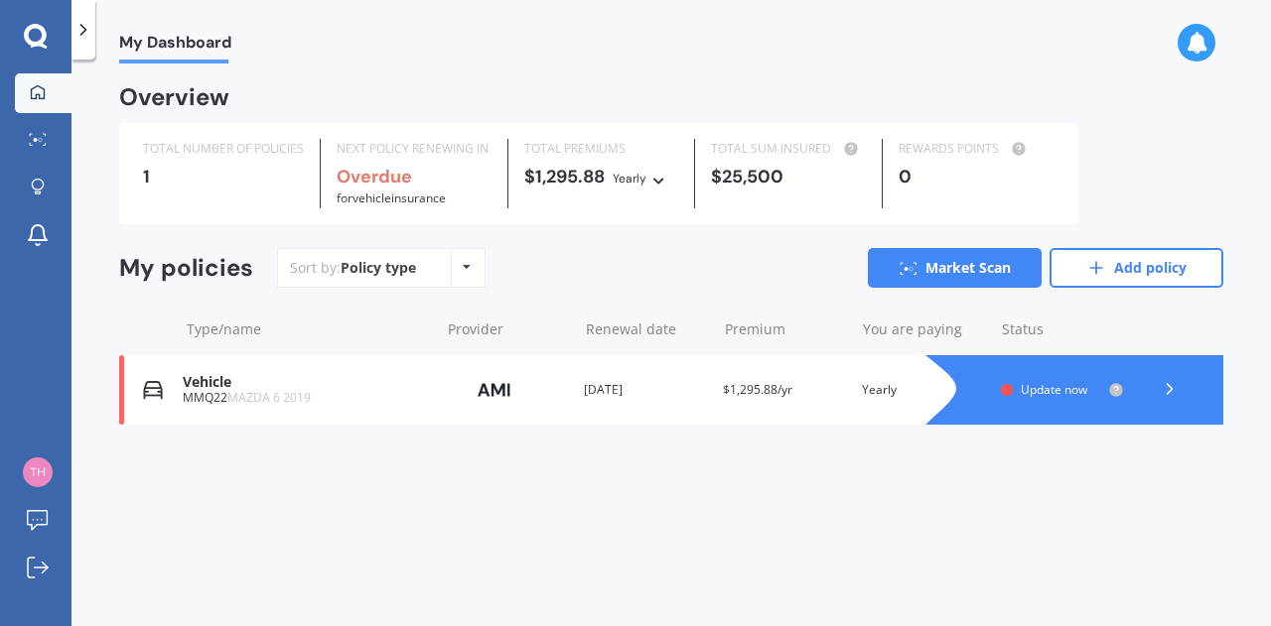
click at [1012, 392] on div "Update now" at bounding box center [1062, 390] width 123 height 16
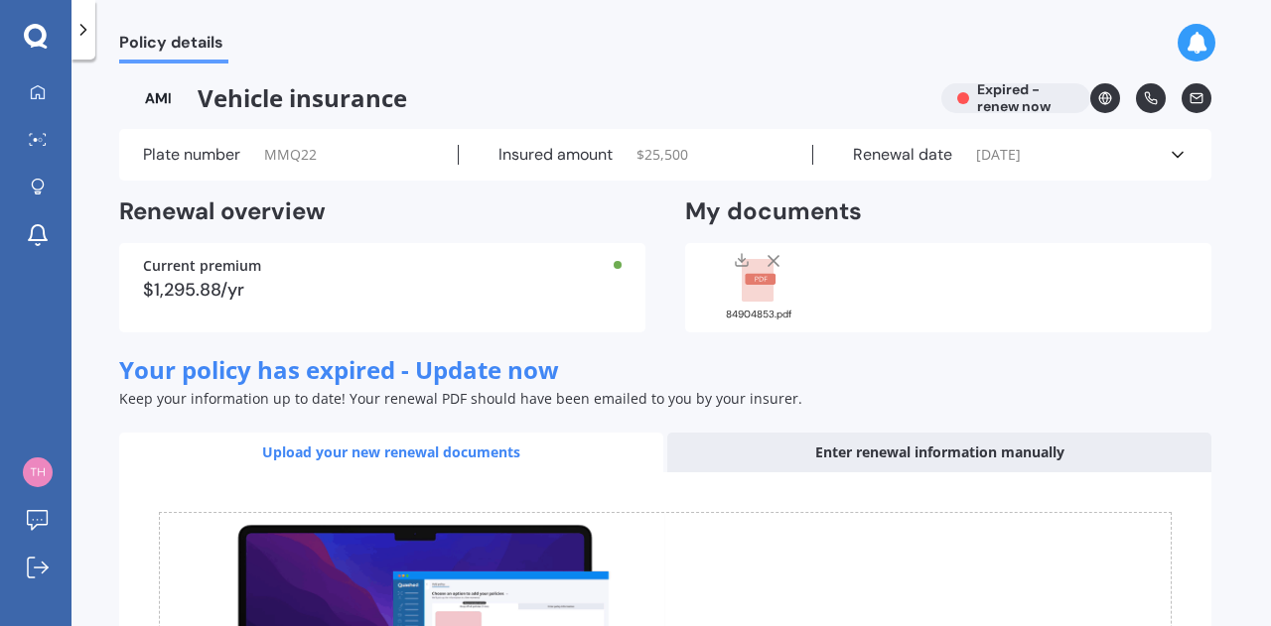
scroll to position [2, 0]
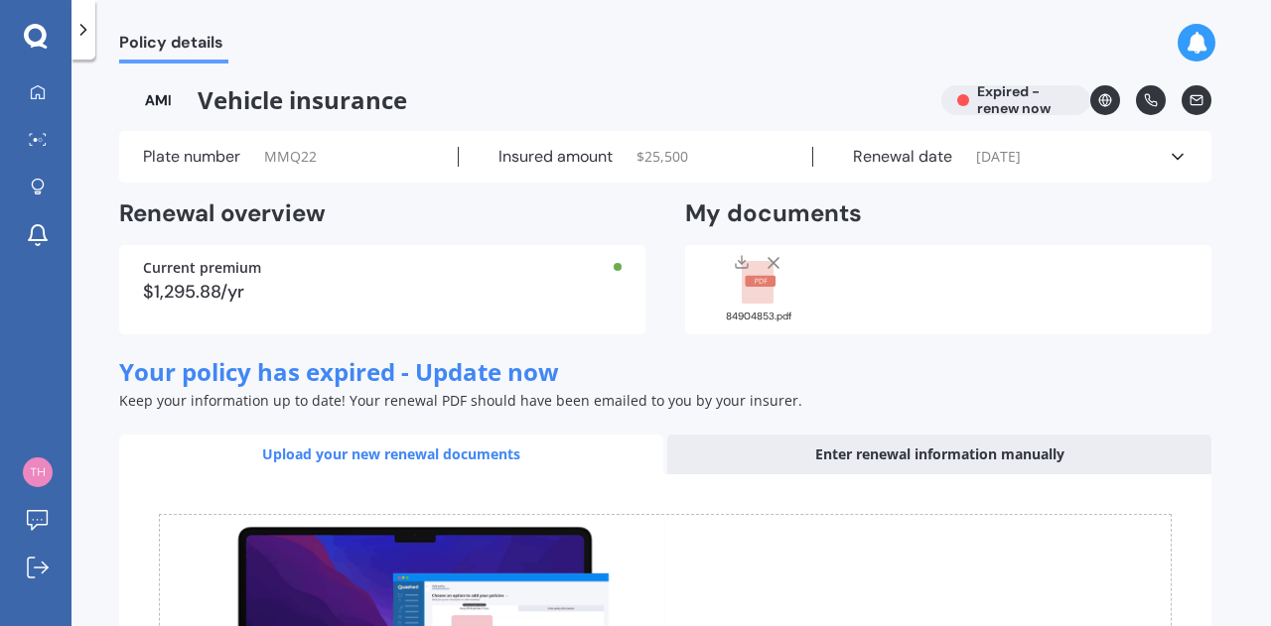
click at [1168, 171] on div "Plate number MMQ22 Insured amount $ 25,500 Renewal date [DATE] See more" at bounding box center [665, 157] width 1092 height 52
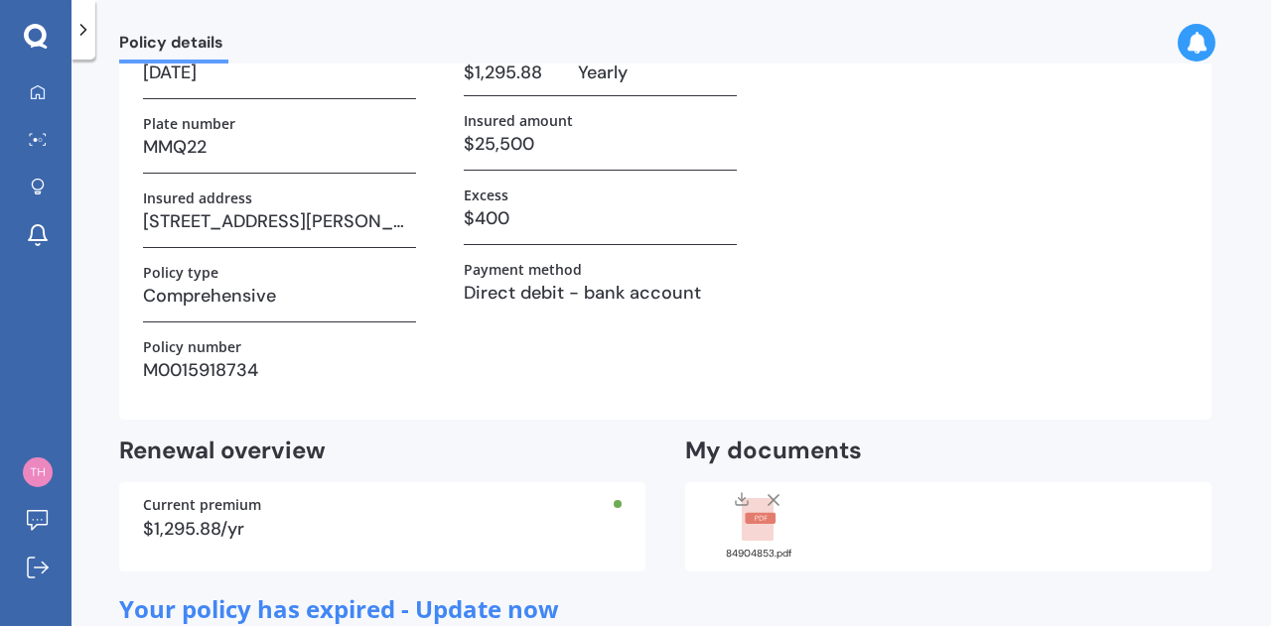
scroll to position [0, 0]
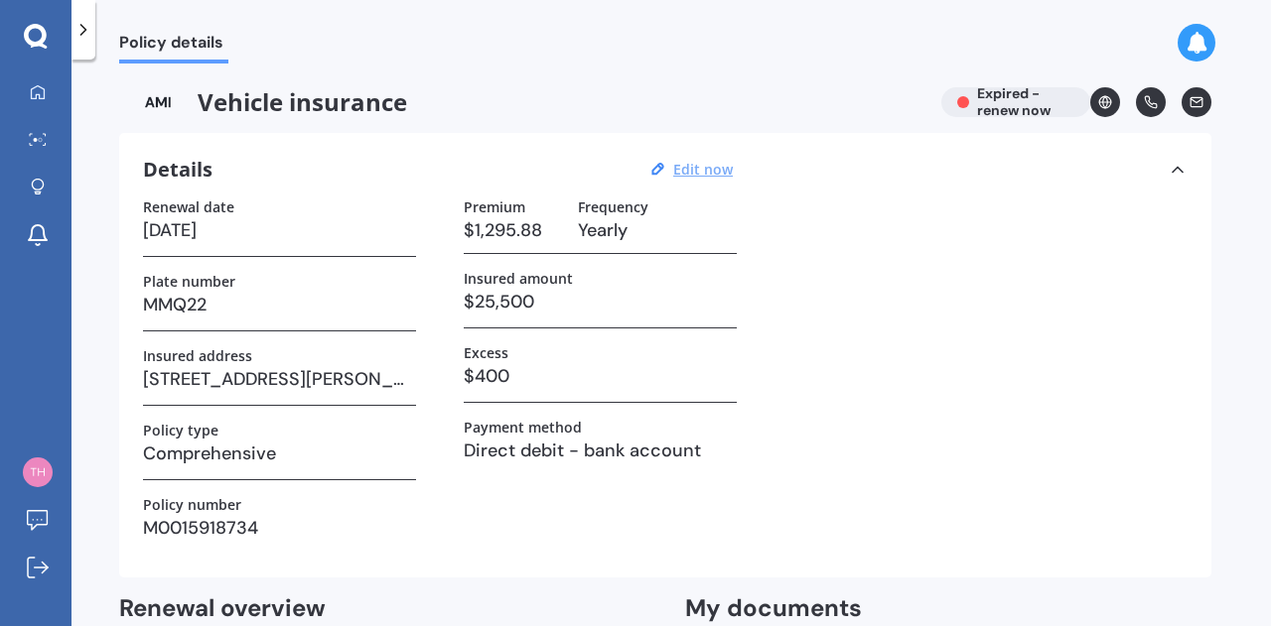
click at [696, 165] on u "Edit now" at bounding box center [703, 169] width 60 height 19
select select "18"
select select "02"
select select "2025"
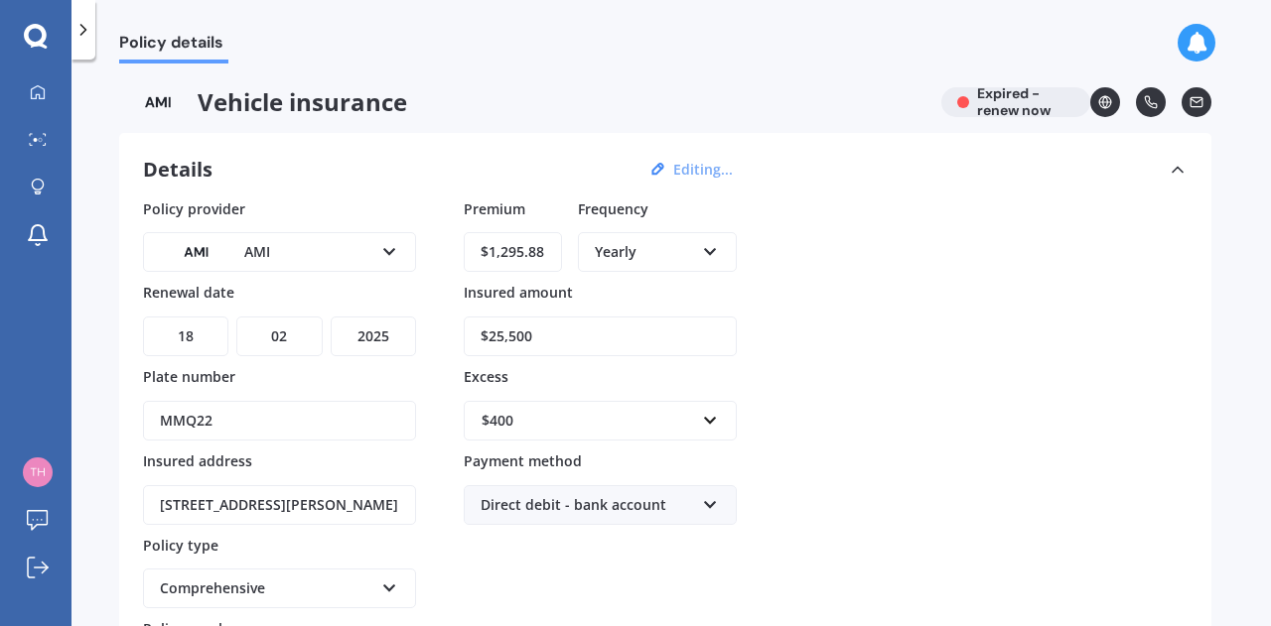
click at [206, 335] on select "DD 01 02 03 04 05 06 07 08 09 10 11 12 13 14 15 16 17 18 19 20 21 22 23 24 25 2…" at bounding box center [185, 337] width 85 height 40
click at [387, 338] on select "YYYY 2027 2026 2025 2024 2023 2022 2021 2020 2019 2018 2017 2016 2015 2014 2013…" at bounding box center [373, 337] width 85 height 40
click at [558, 337] on input "$25,500" at bounding box center [600, 337] width 273 height 40
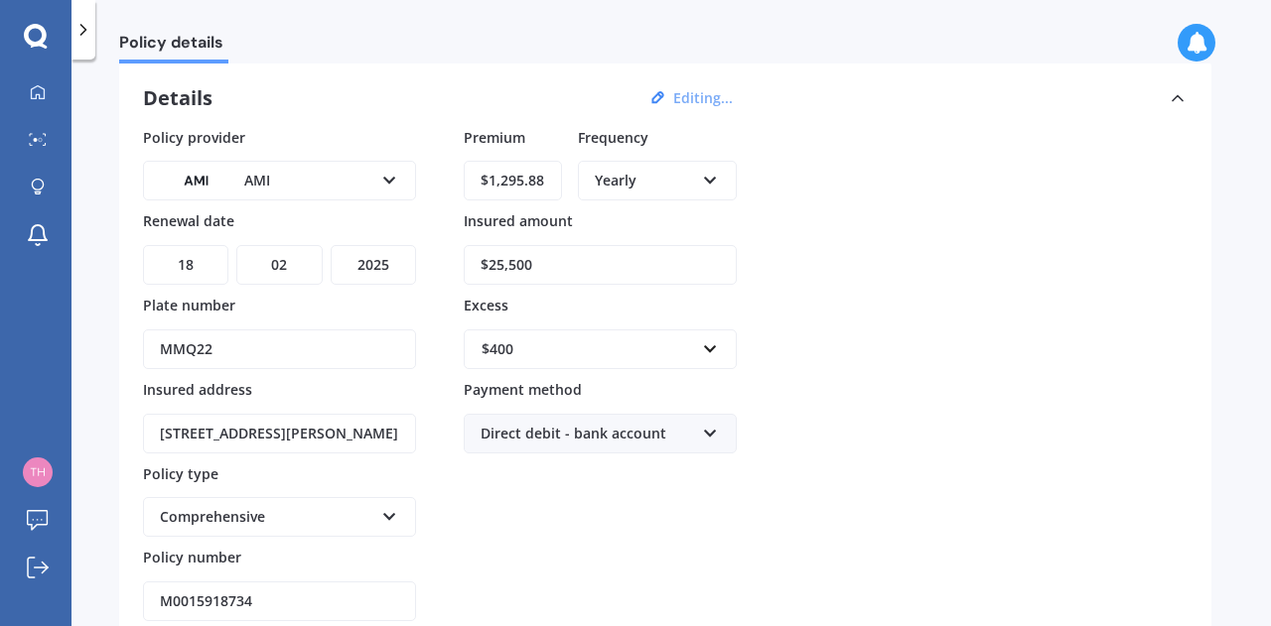
scroll to position [66, 0]
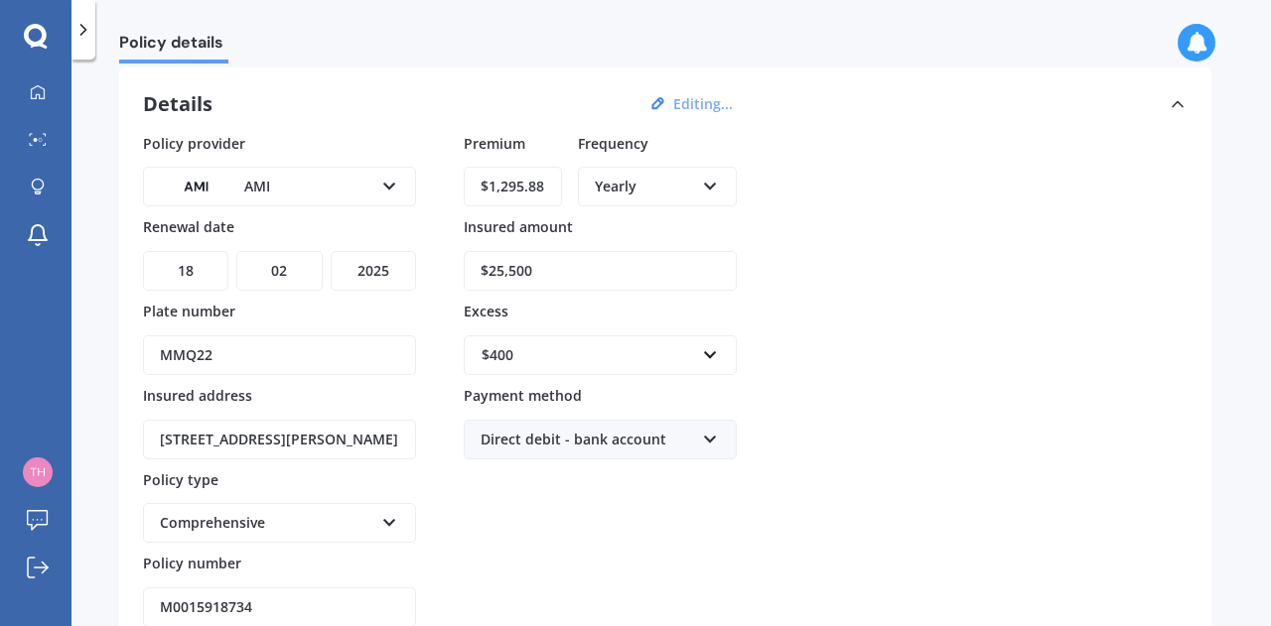
click at [680, 184] on div "Yearly" at bounding box center [644, 187] width 99 height 22
click at [726, 181] on div "Yearly Yearly Six-Monthly Quarterly Monthly Fortnightly Weekly" at bounding box center [657, 187] width 159 height 40
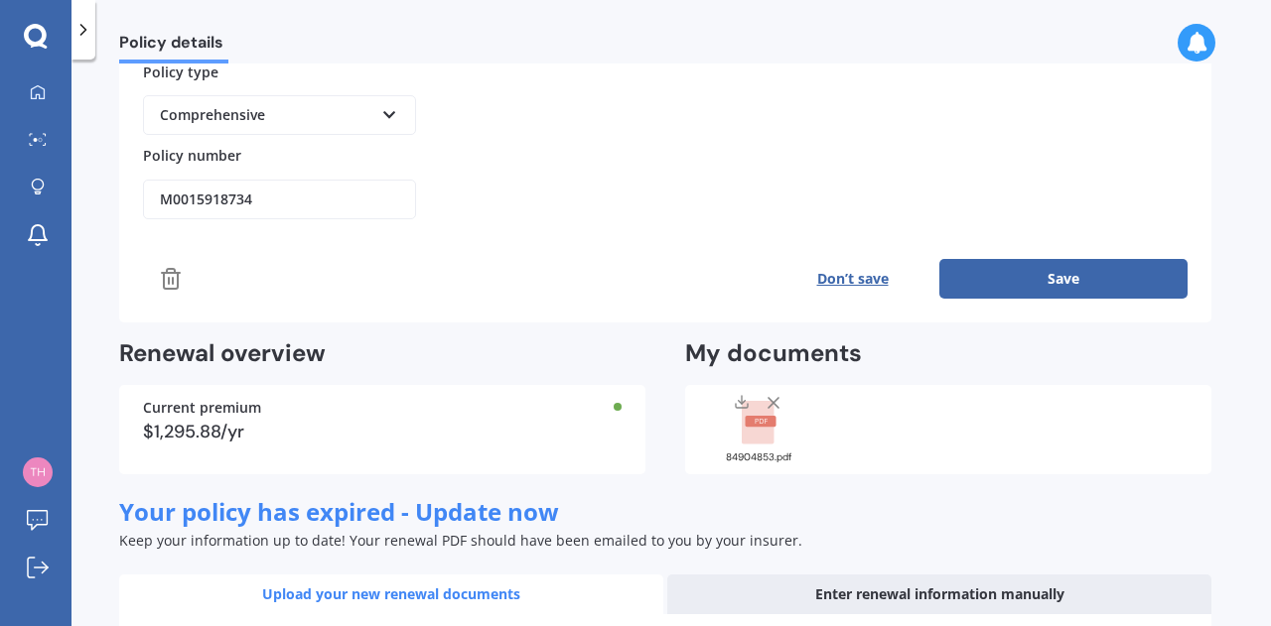
scroll to position [465, 0]
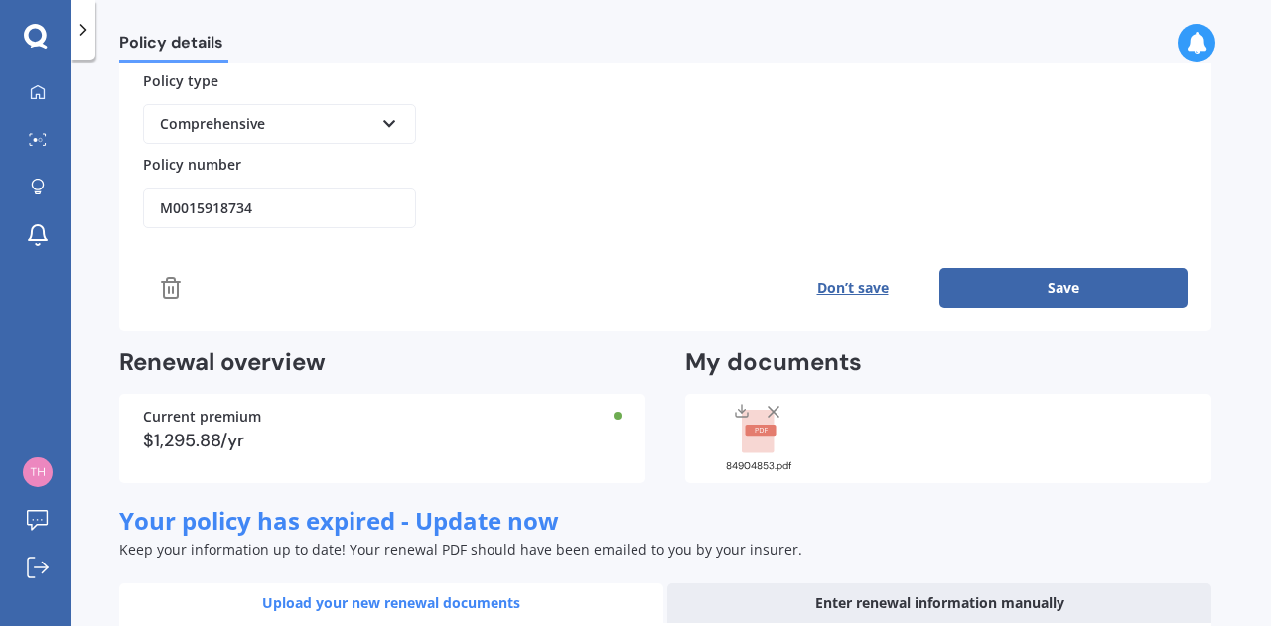
click at [1066, 298] on button "Save" at bounding box center [1063, 288] width 248 height 40
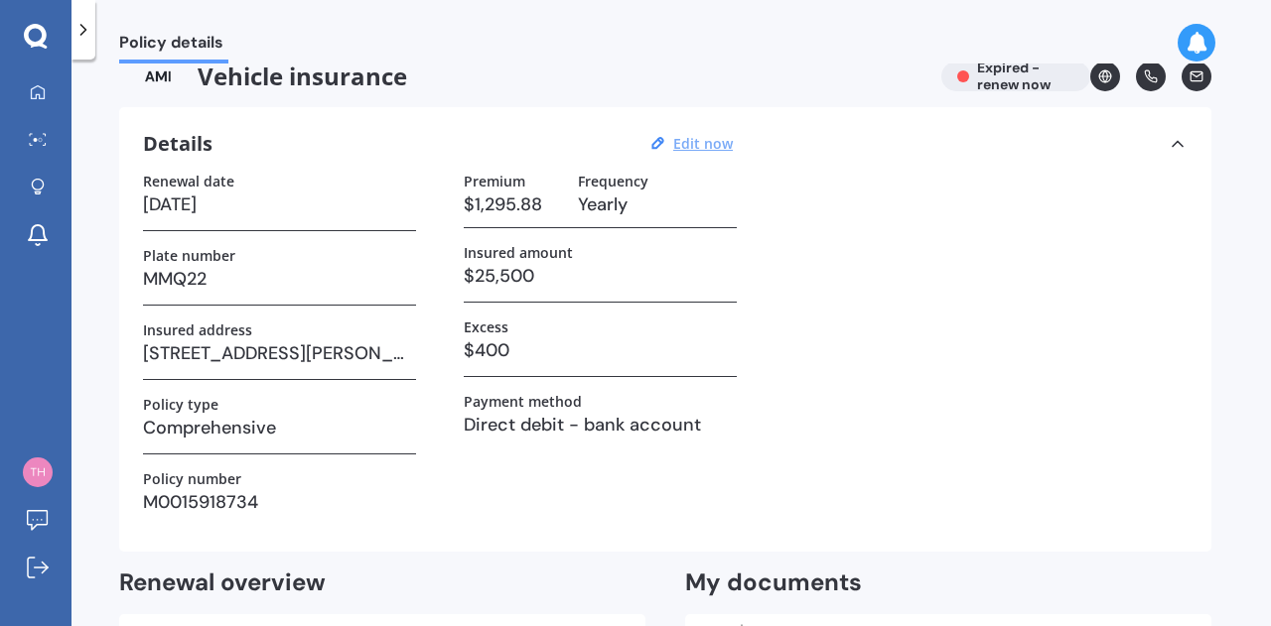
scroll to position [24, 0]
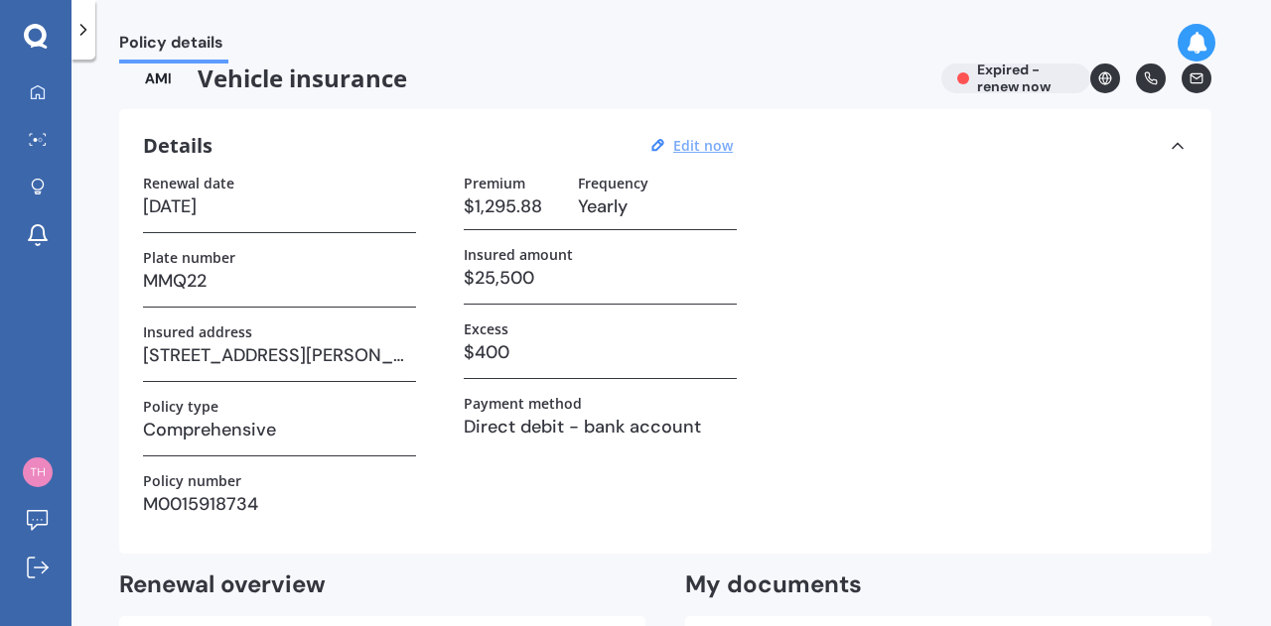
click at [707, 150] on u "Edit now" at bounding box center [703, 145] width 60 height 19
select select "18"
select select "02"
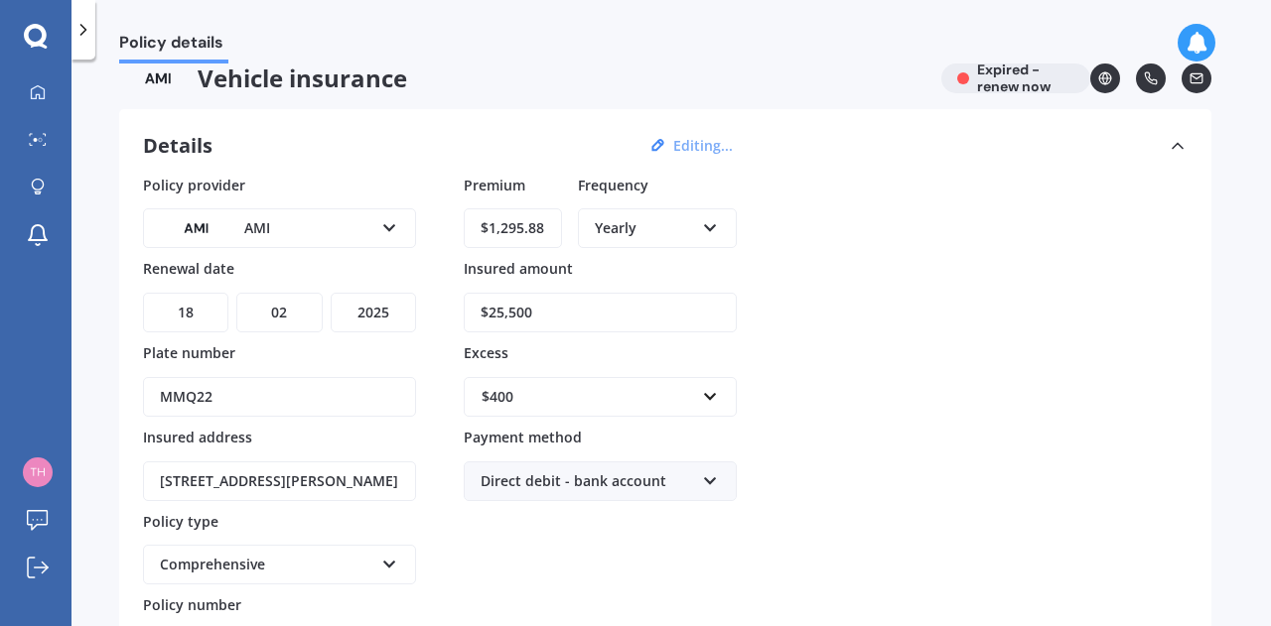
click at [393, 313] on select "YYYY 2027 2026 2025 2024 2023 2022 2021 2020 2019 2018 2017 2016 2015 2014 2013…" at bounding box center [373, 313] width 85 height 40
select select "2026"
click at [331, 293] on select "YYYY 2027 2026 2025 2024 2023 2022 2021 2020 2019 2018 2017 2016 2015 2014 2013…" at bounding box center [373, 313] width 85 height 40
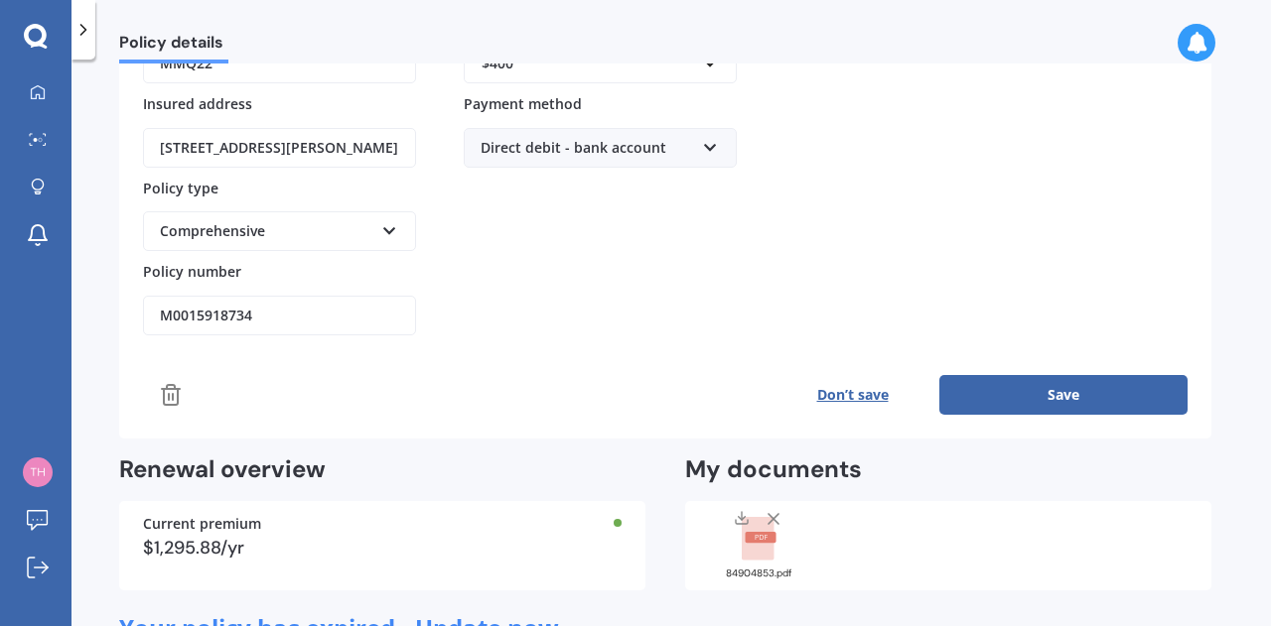
scroll to position [330, 0]
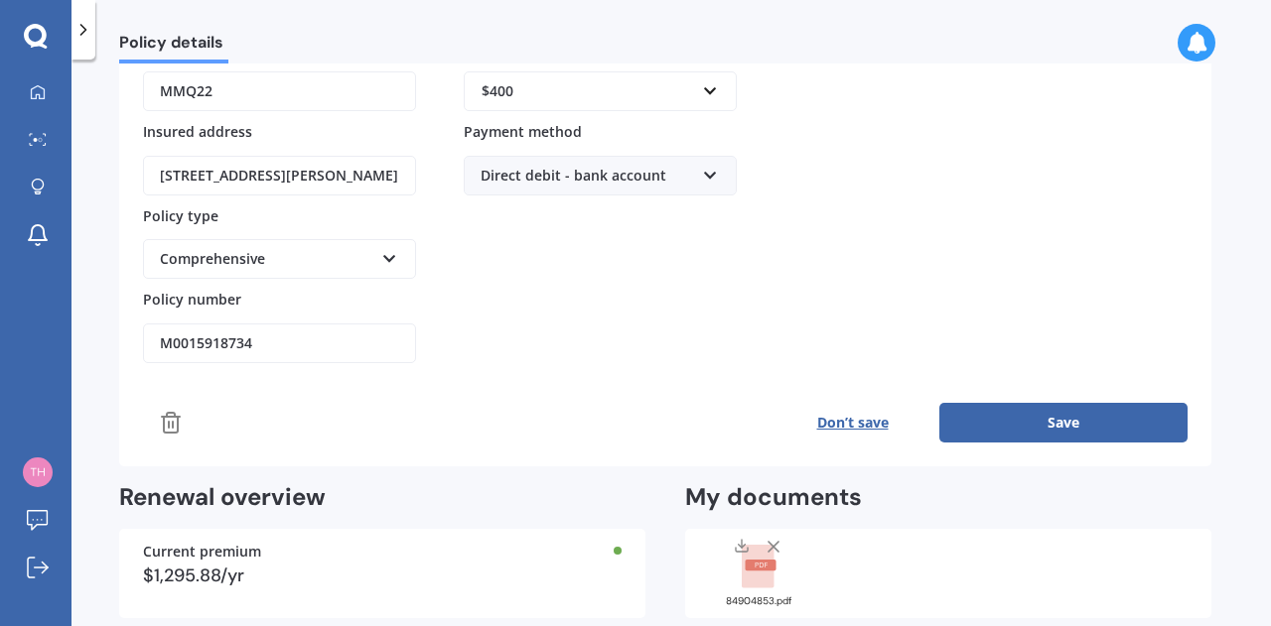
click at [1009, 403] on button "Save" at bounding box center [1063, 423] width 248 height 40
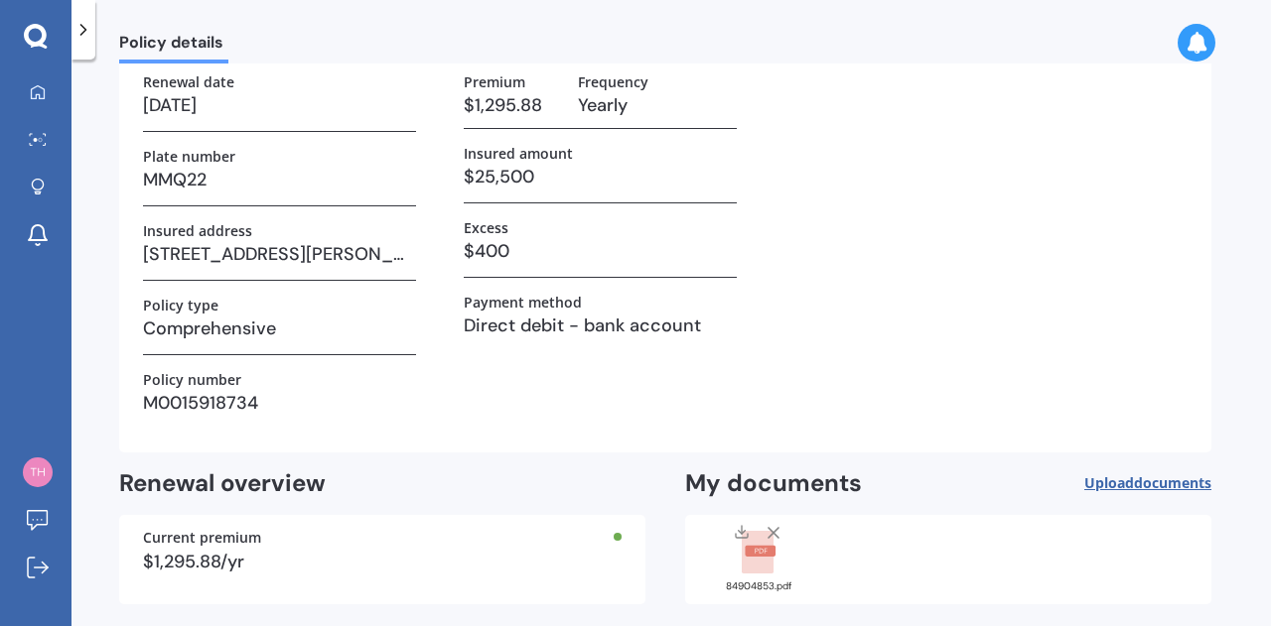
scroll to position [208, 0]
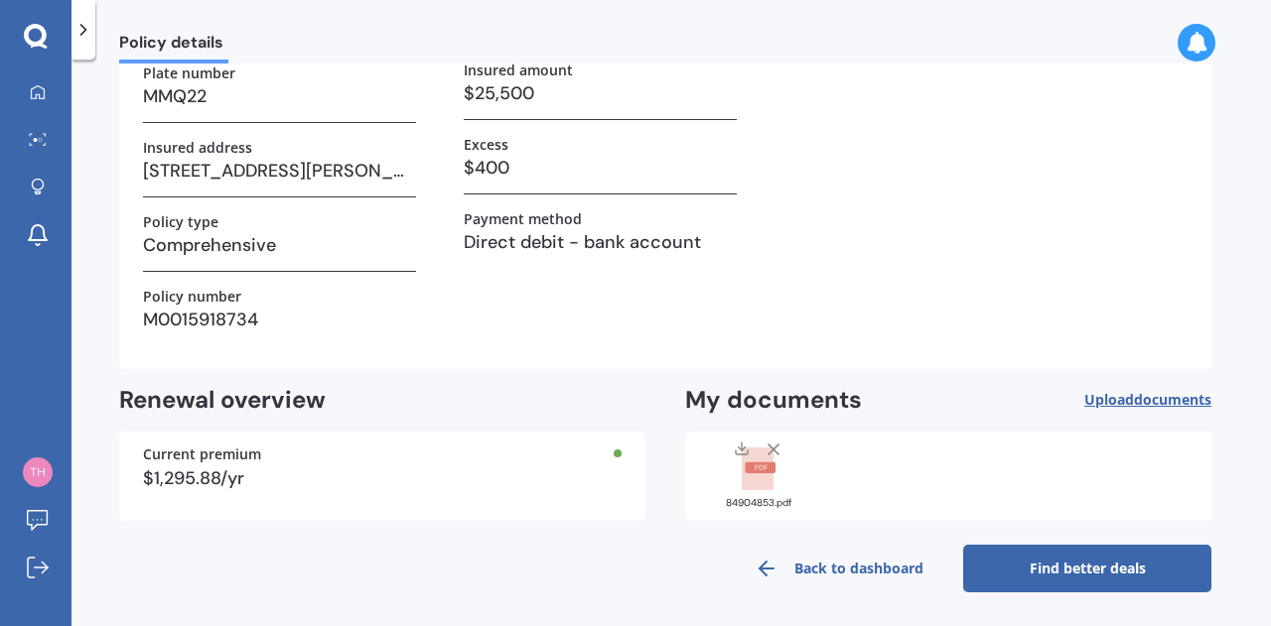
click at [1054, 569] on link "Find better deals" at bounding box center [1087, 569] width 248 height 48
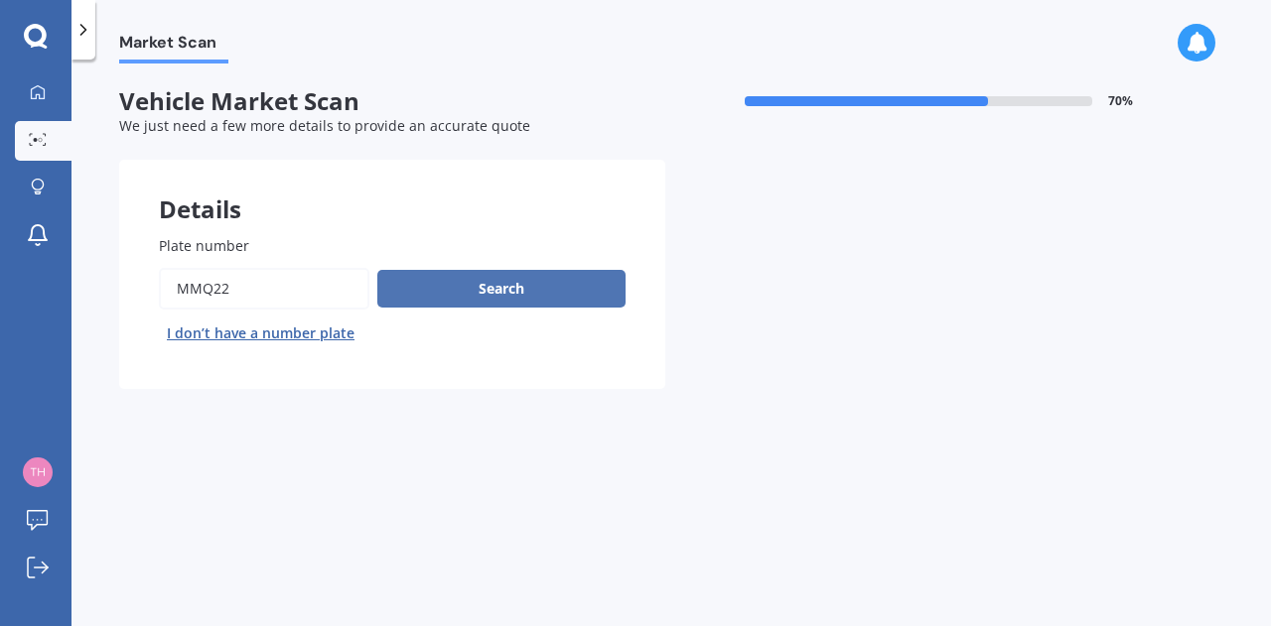
click at [520, 301] on button "Search" at bounding box center [501, 289] width 248 height 38
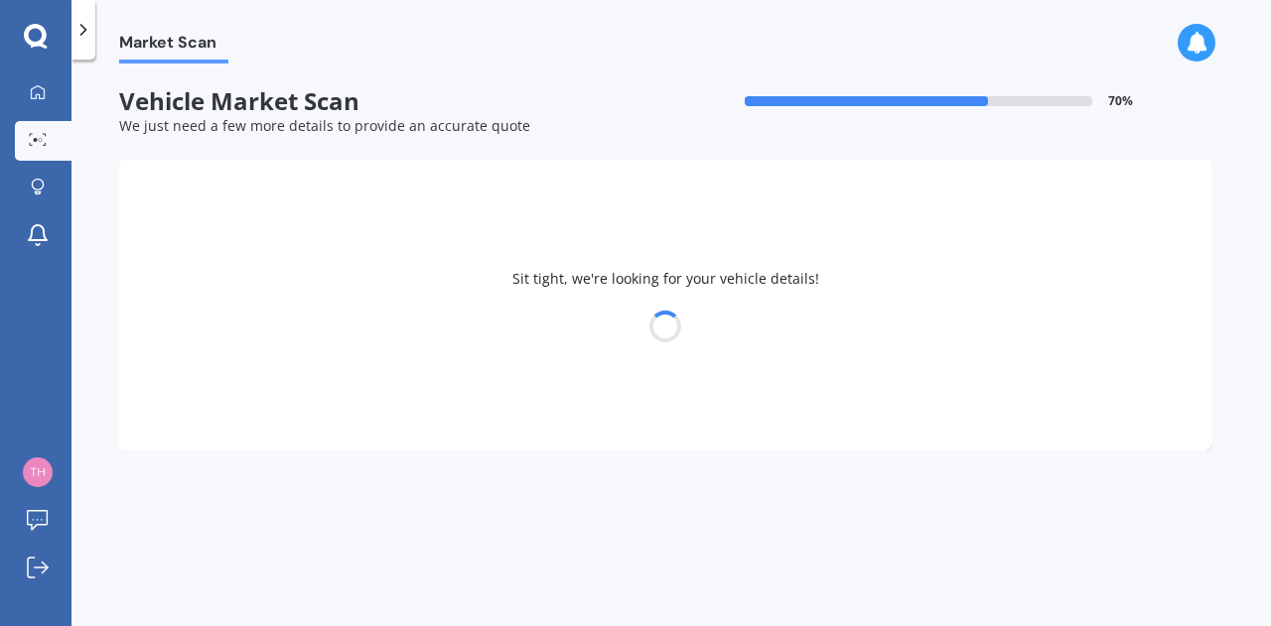
select select "MAZDA"
select select "29"
select select "08"
select select "1979"
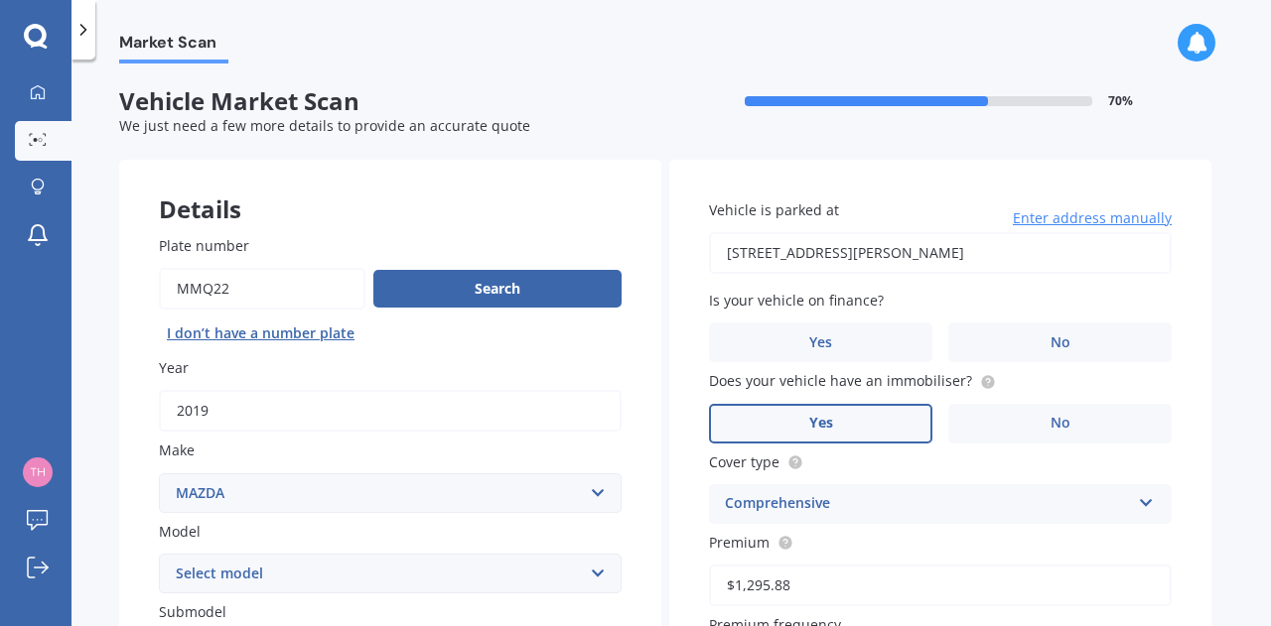
scroll to position [137, 0]
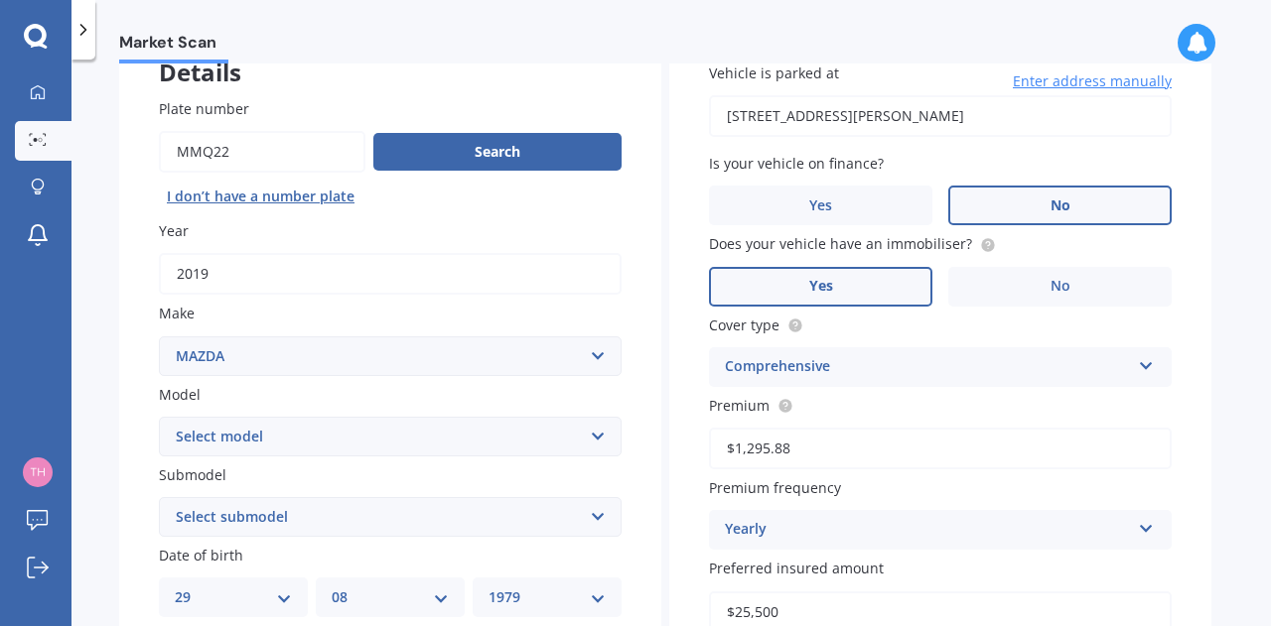
click at [1089, 211] on label "No" at bounding box center [1059, 206] width 223 height 40
click at [0, 0] on input "No" at bounding box center [0, 0] width 0 height 0
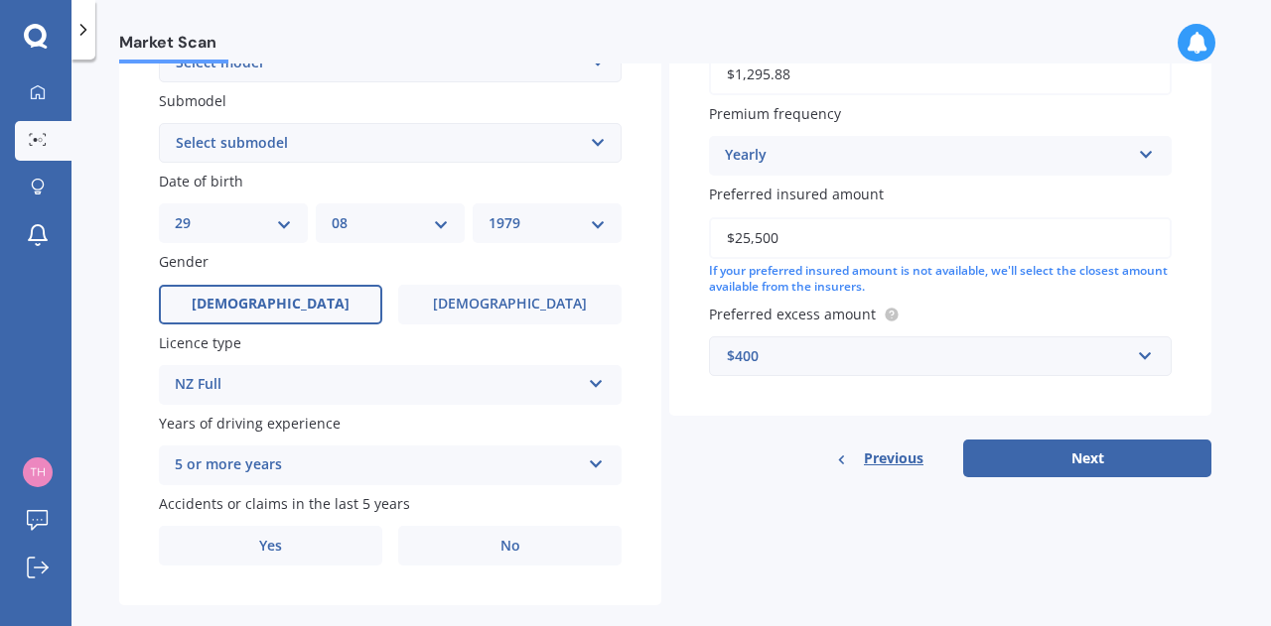
scroll to position [545, 0]
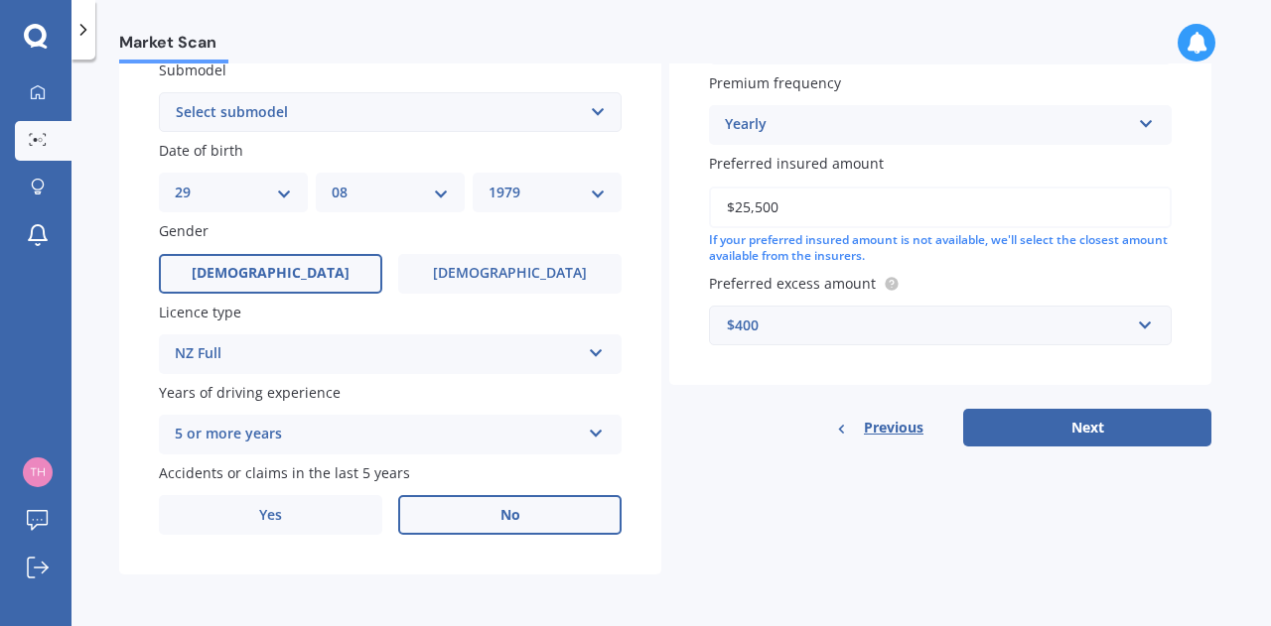
click at [480, 510] on label "No" at bounding box center [509, 515] width 223 height 40
click at [0, 0] on input "No" at bounding box center [0, 0] width 0 height 0
click at [1044, 435] on button "Next" at bounding box center [1087, 428] width 248 height 38
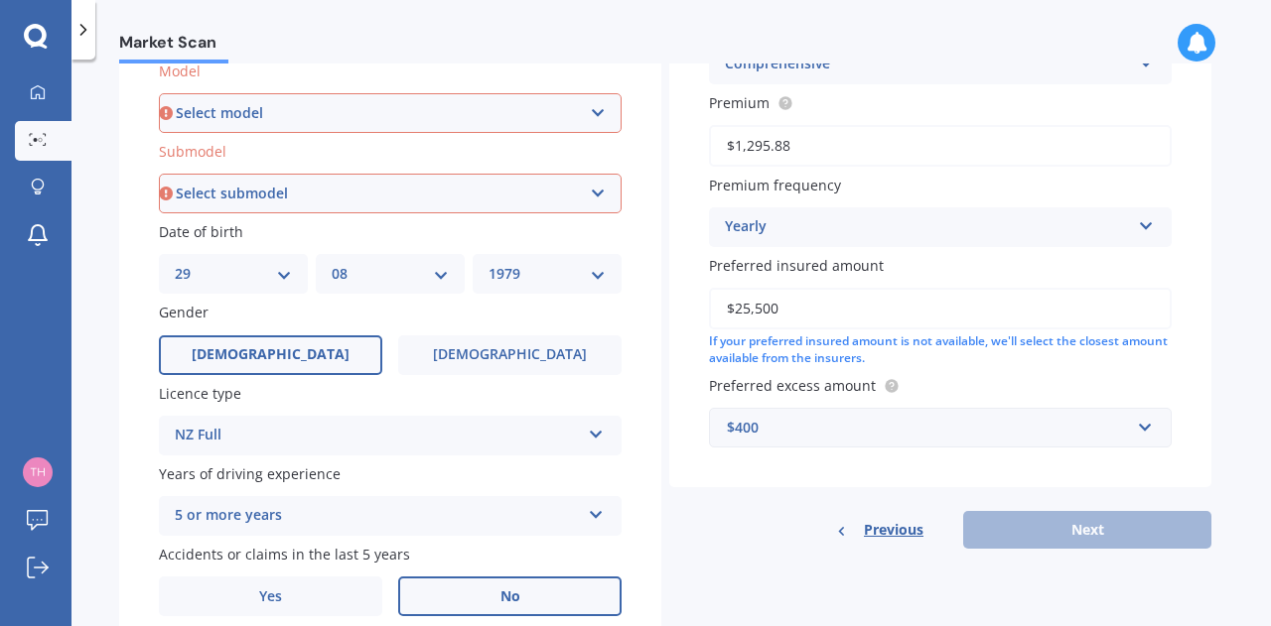
scroll to position [458, 0]
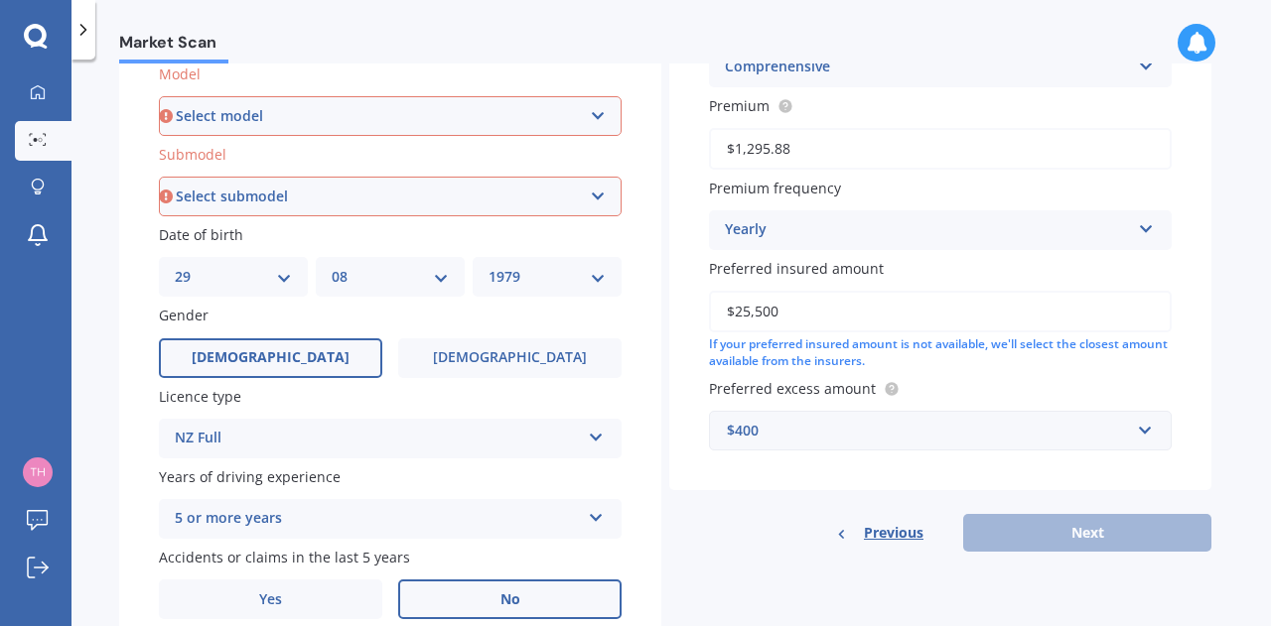
click at [526, 115] on select "Select model 121 2 3 323 323 / Familia 6 626 929 Atenza Autozam Axela AZ3 B2000…" at bounding box center [390, 116] width 463 height 40
select select "6"
click at [159, 96] on select "Select model 121 2 3 323 323 / Familia 6 626 929 Atenza Autozam Axela AZ3 B2000…" at bounding box center [390, 116] width 463 height 40
click at [463, 179] on select "Select submodel (All other Petrol) 2.5 Limited Atenza Diesel Turbo Diesel diese…" at bounding box center [390, 197] width 463 height 40
select select "2.5 LIMITED"
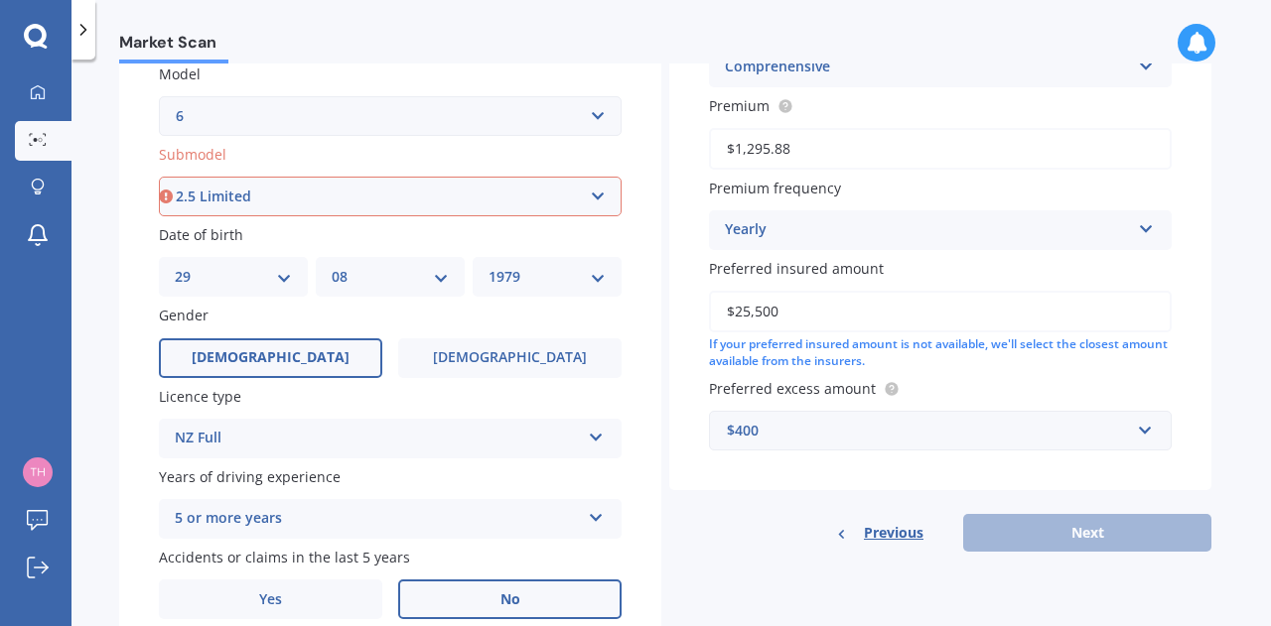
click at [159, 178] on select "Select submodel (All other Petrol) 2.5 Limited Atenza Diesel Turbo Diesel diese…" at bounding box center [390, 197] width 463 height 40
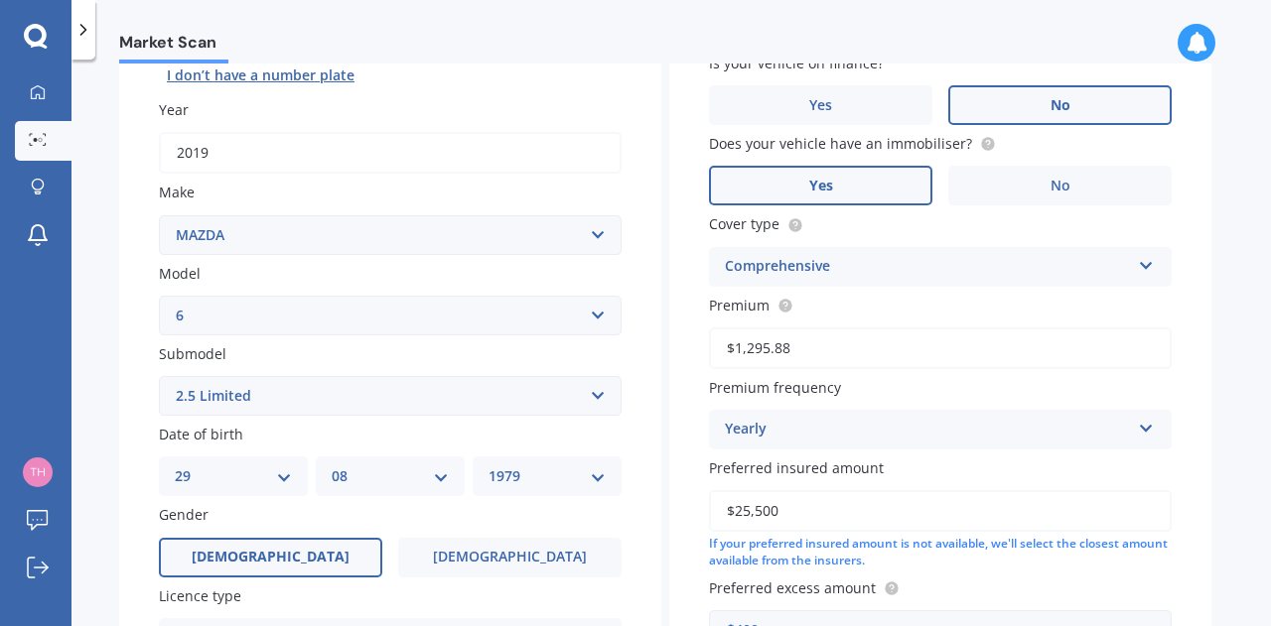
scroll to position [135, 0]
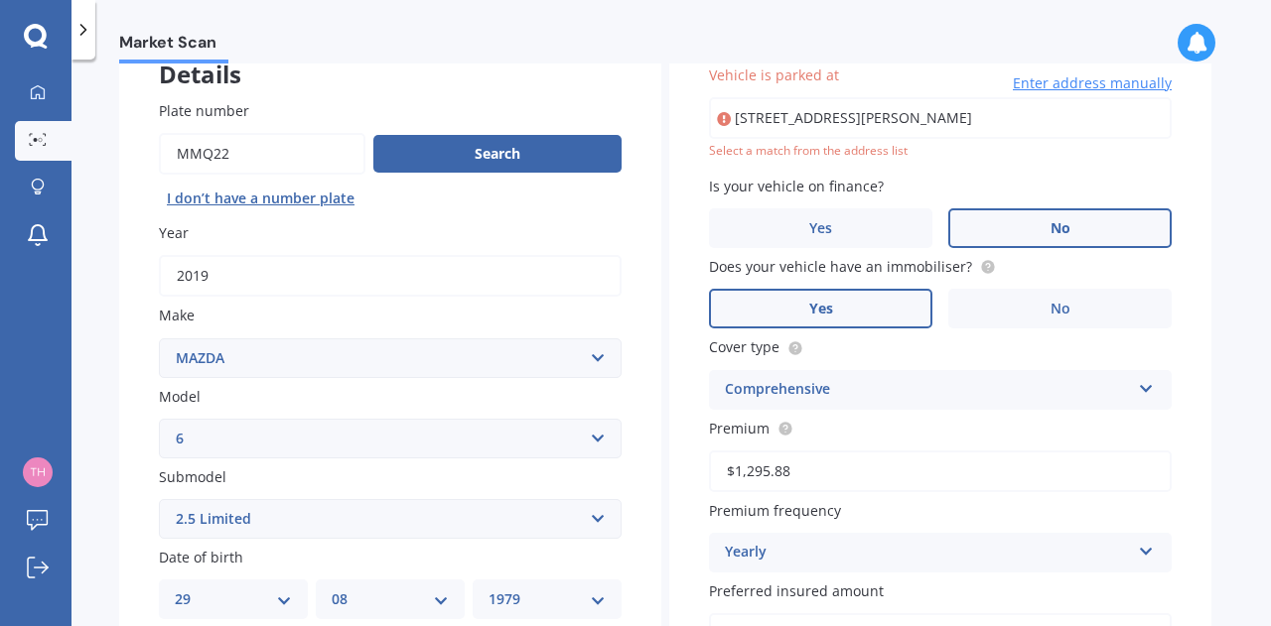
type input "[STREET_ADDRESS][PERSON_NAME]"
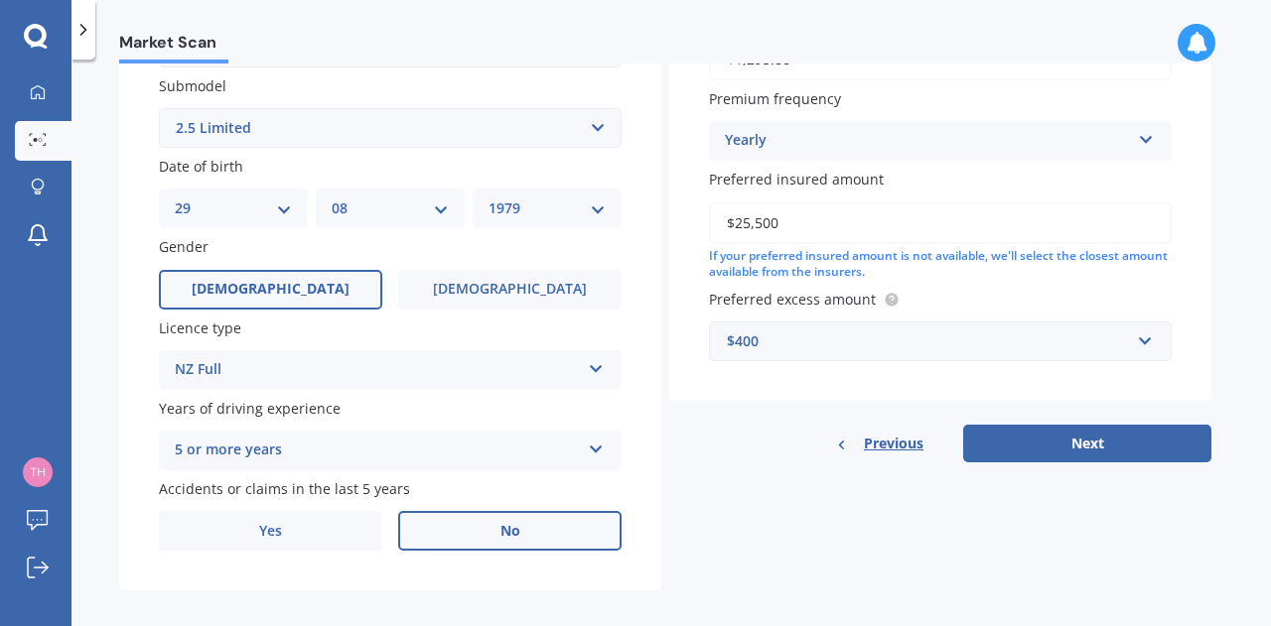
scroll to position [545, 0]
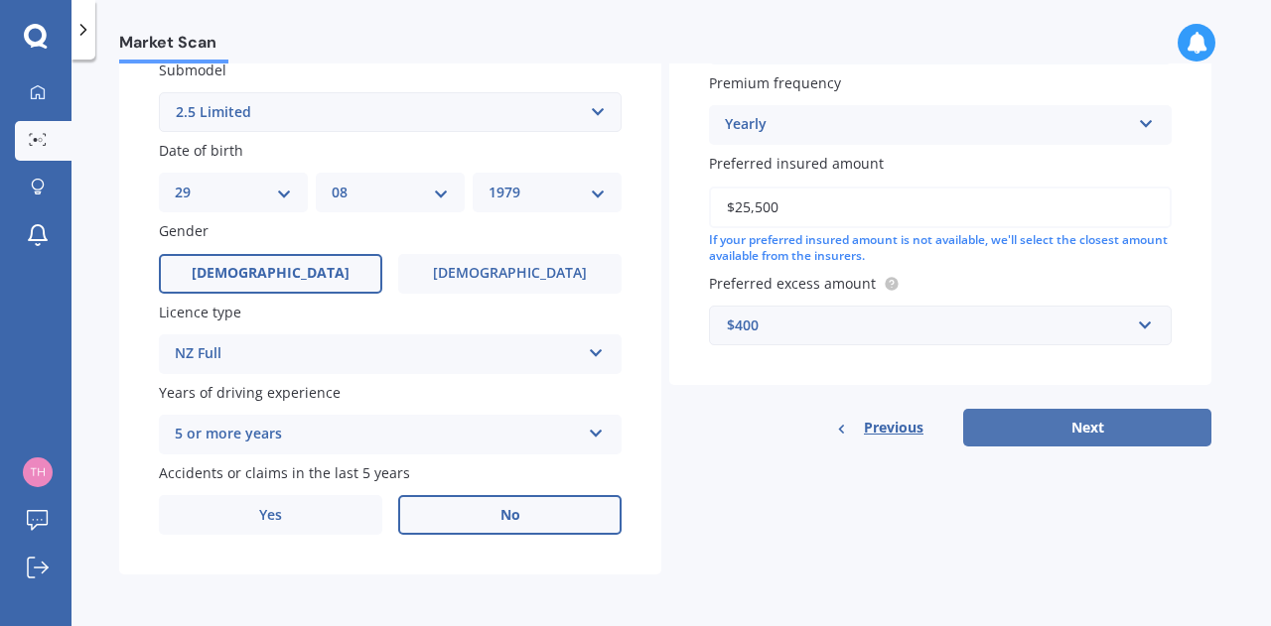
click at [1096, 418] on button "Next" at bounding box center [1087, 428] width 248 height 38
select select "29"
select select "08"
select select "1979"
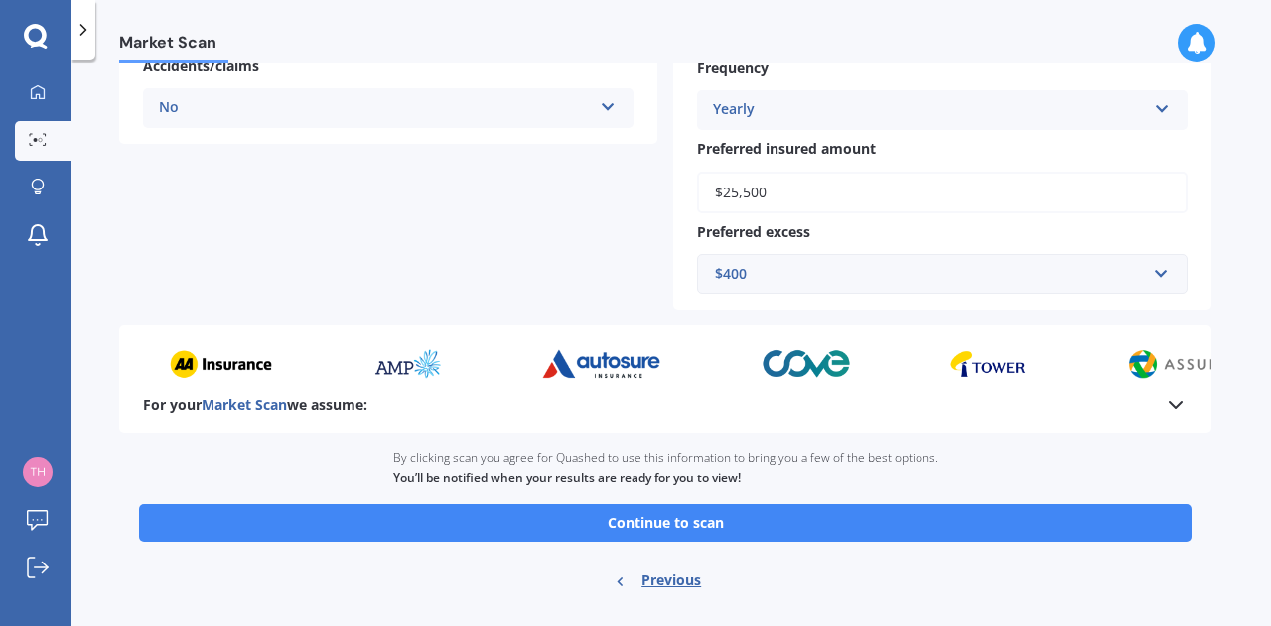
scroll to position [526, 0]
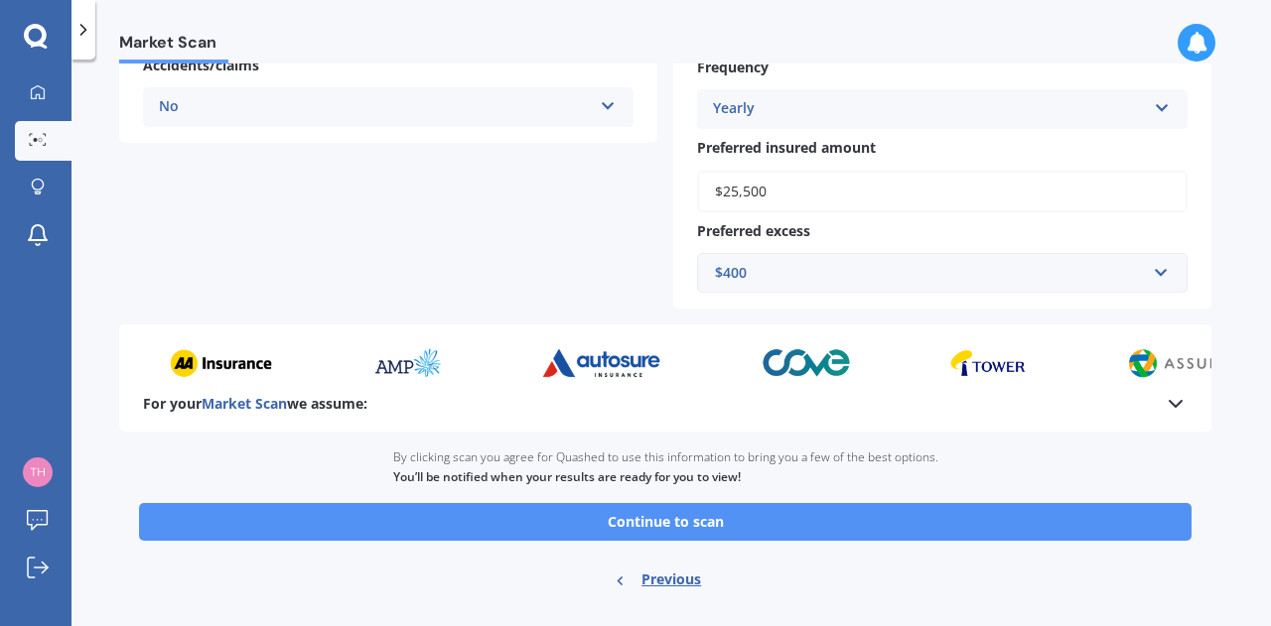
click at [786, 535] on button "Continue to scan" at bounding box center [665, 522] width 1052 height 38
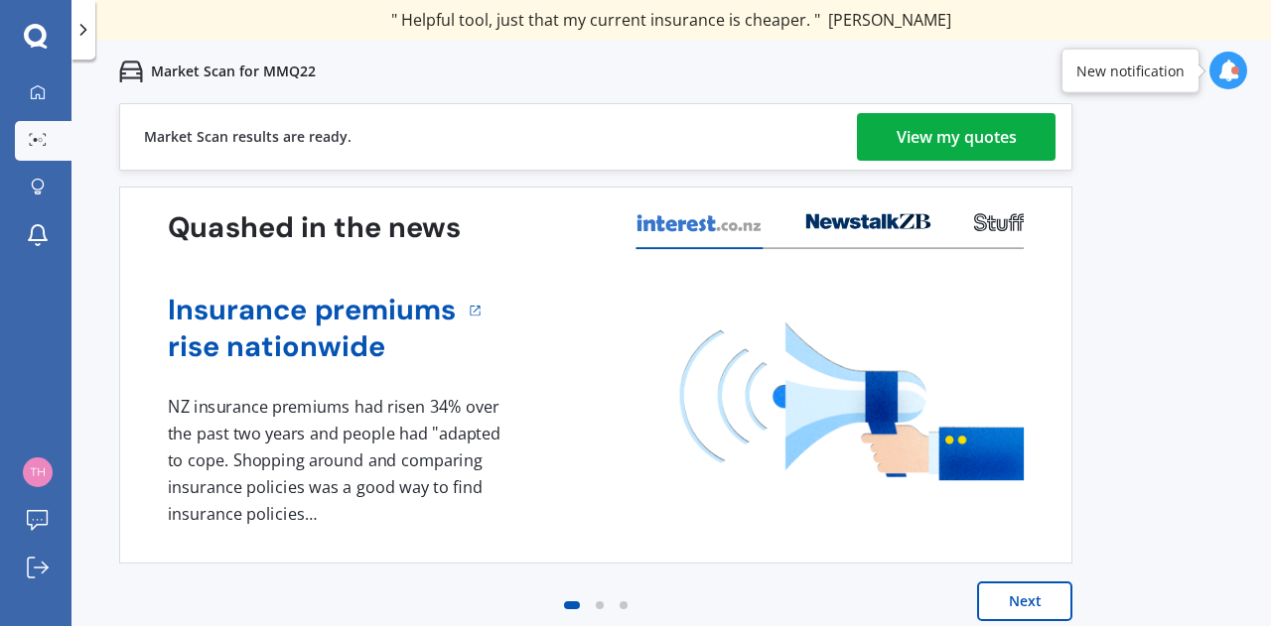
click at [1024, 591] on button "Next" at bounding box center [1024, 602] width 95 height 40
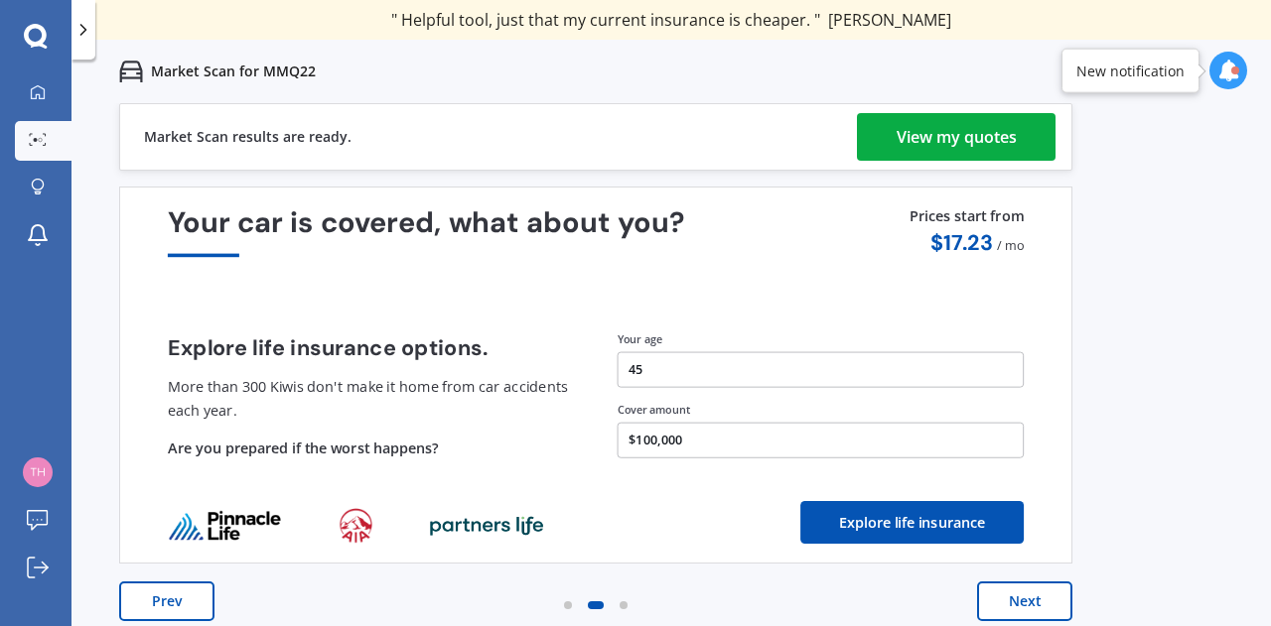
click at [948, 127] on div "View my quotes" at bounding box center [956, 137] width 120 height 48
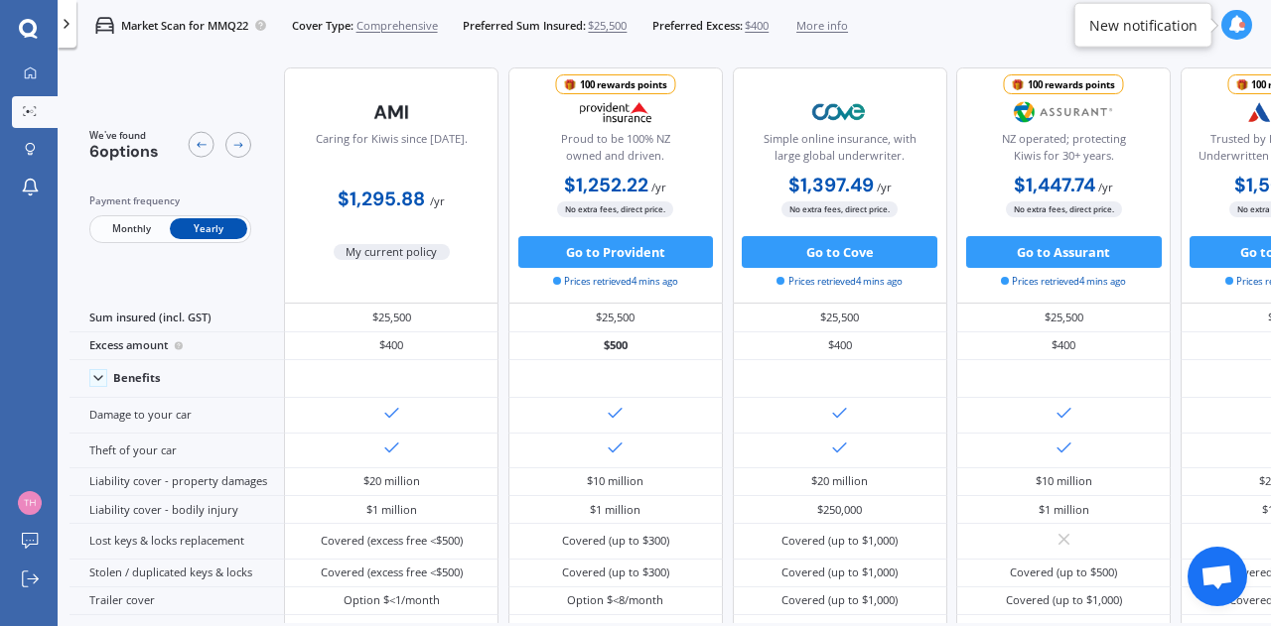
click at [115, 237] on span "Monthly" at bounding box center [130, 228] width 77 height 21
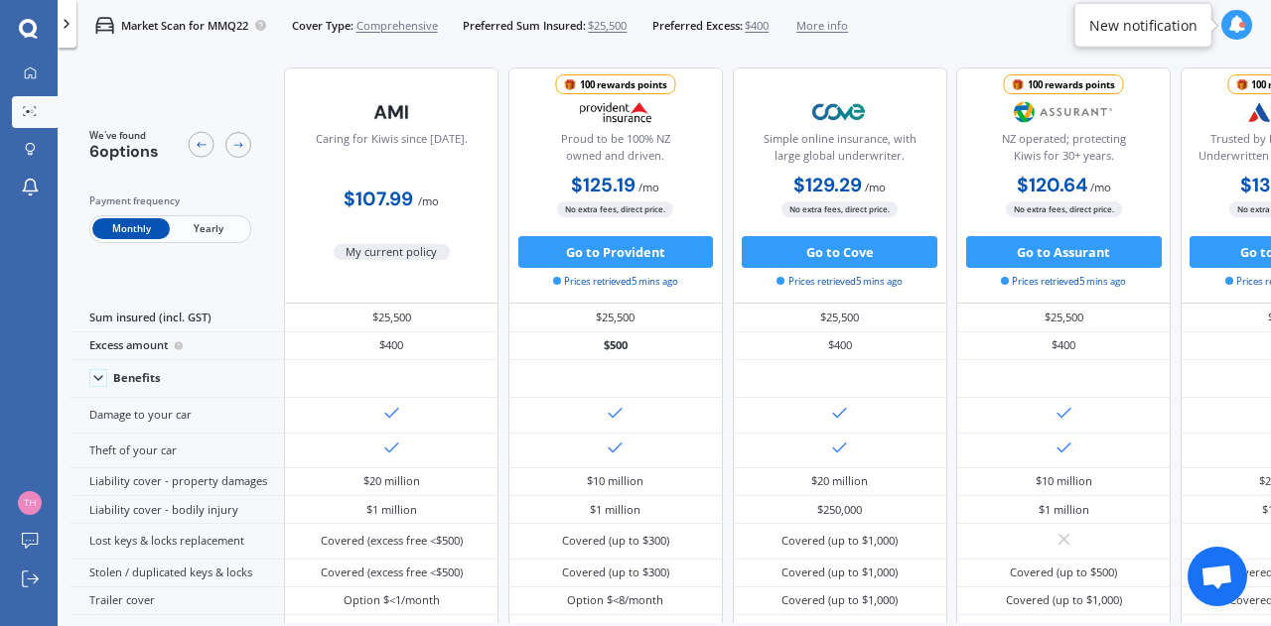
click at [225, 231] on span "Yearly" at bounding box center [208, 228] width 77 height 21
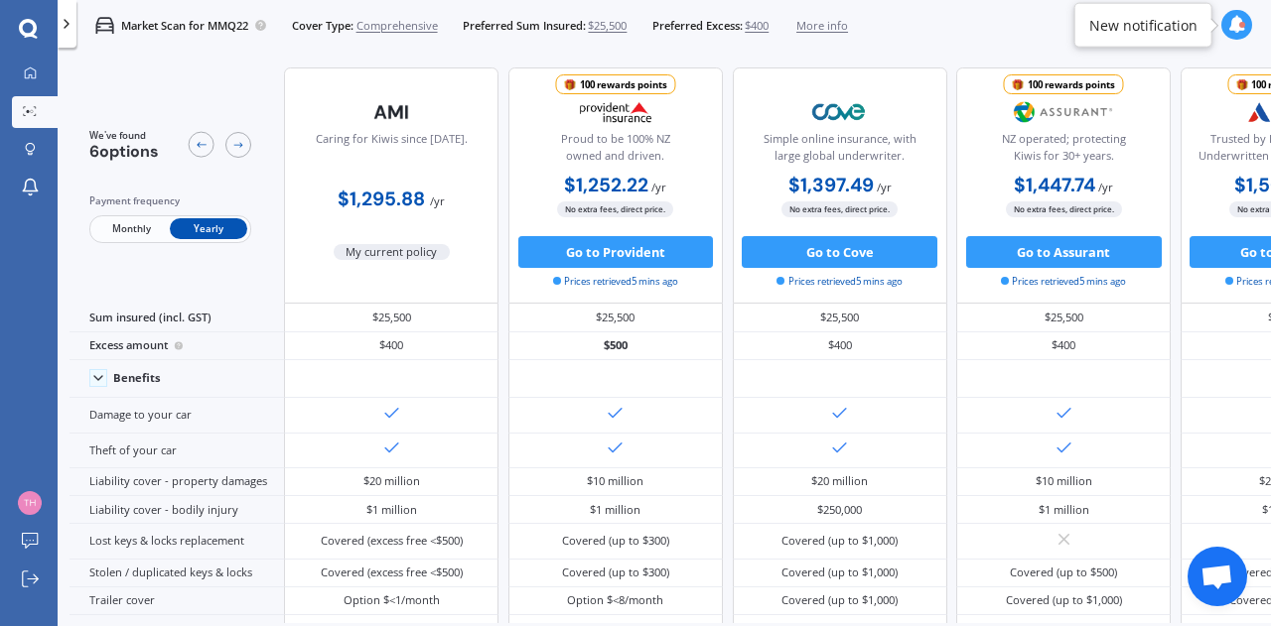
click at [121, 233] on span "Monthly" at bounding box center [130, 228] width 77 height 21
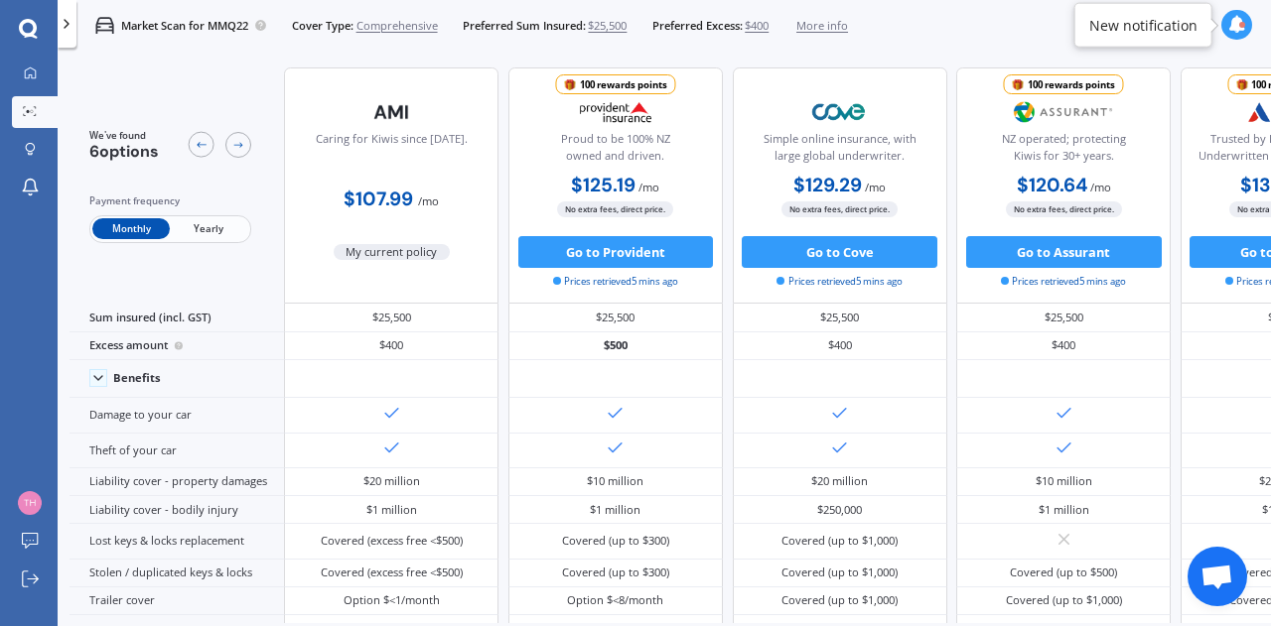
click at [211, 227] on span "Yearly" at bounding box center [208, 228] width 77 height 21
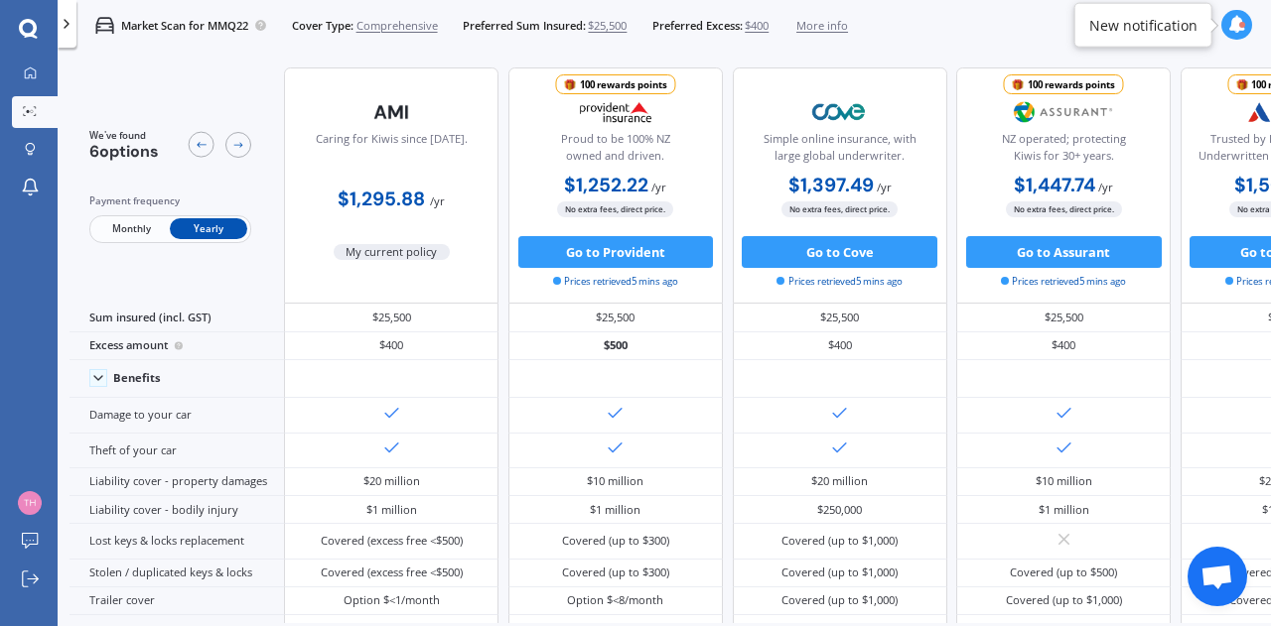
click at [143, 223] on span "Monthly" at bounding box center [130, 228] width 77 height 21
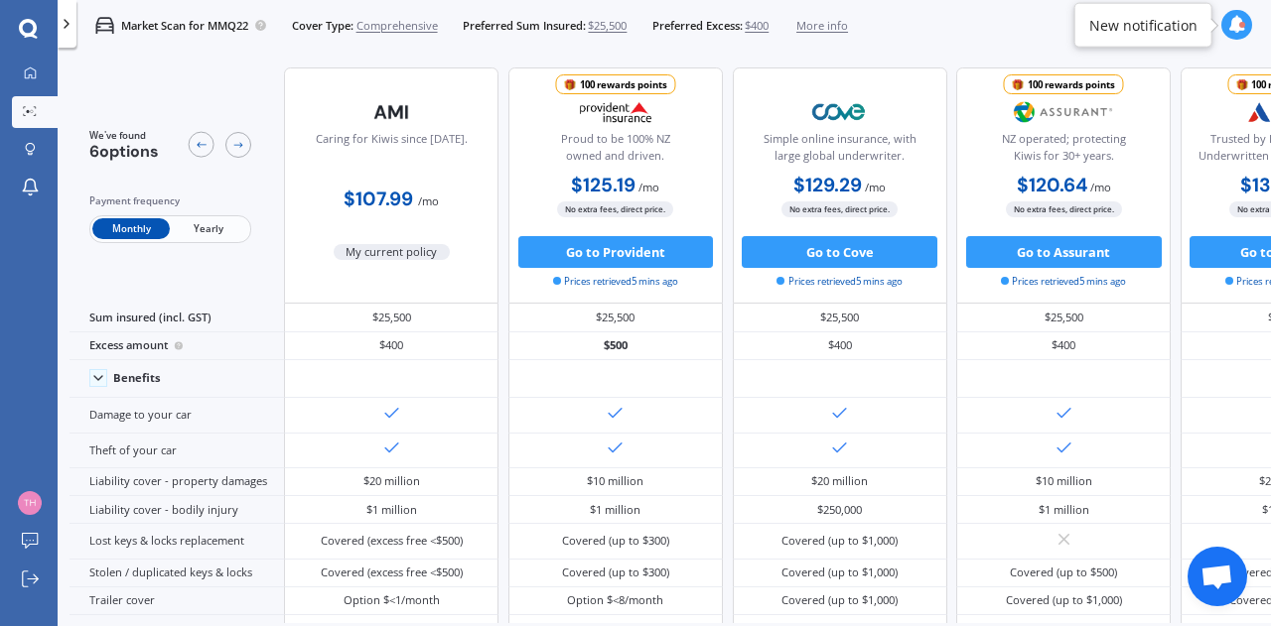
click at [219, 219] on span "Yearly" at bounding box center [208, 228] width 77 height 21
